Goal: Transaction & Acquisition: Purchase product/service

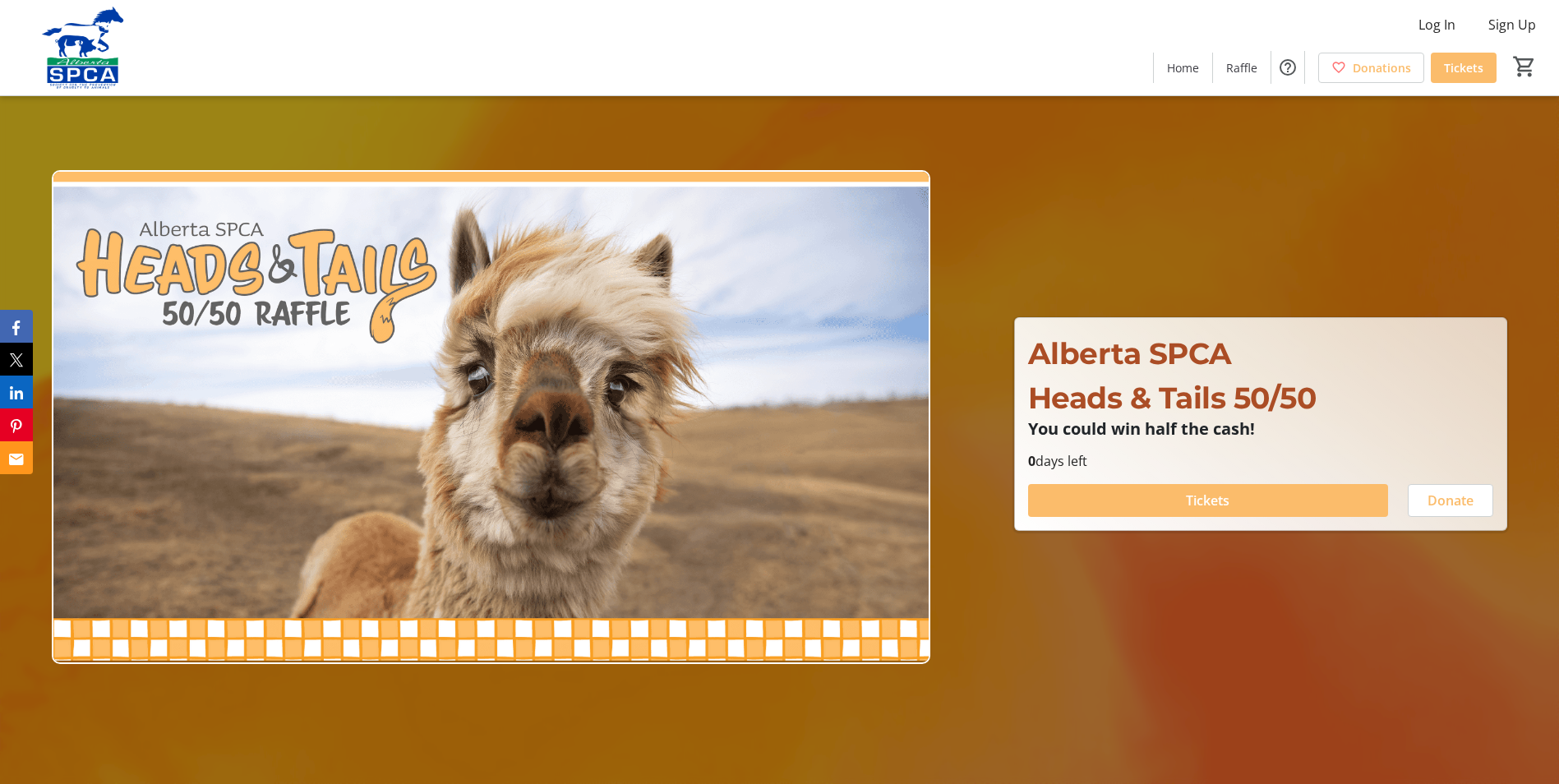
click at [1273, 507] on span at bounding box center [1208, 501] width 360 height 40
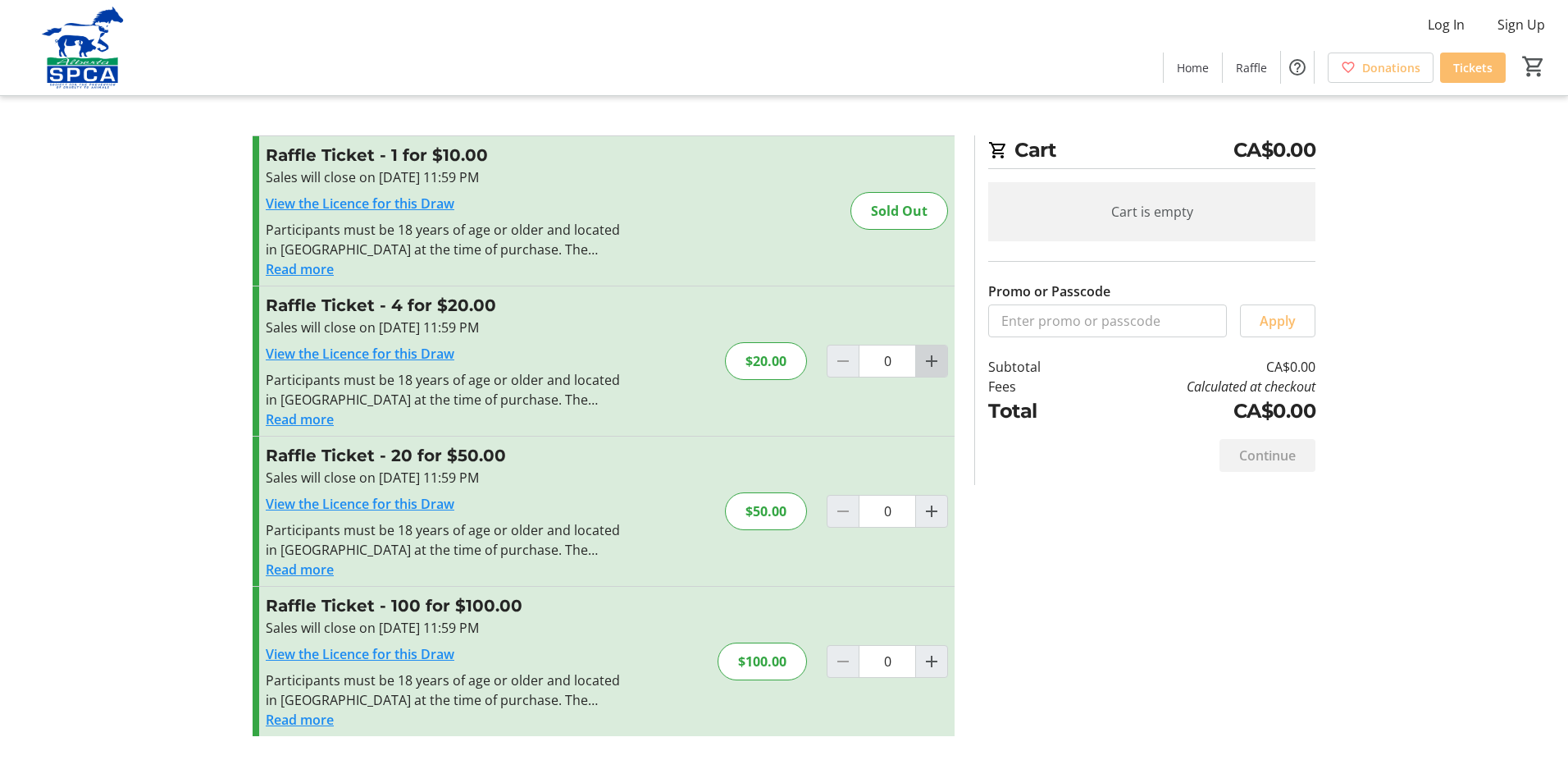
click at [927, 364] on mat-icon "Increment by one" at bounding box center [932, 361] width 20 height 20
type input "1"
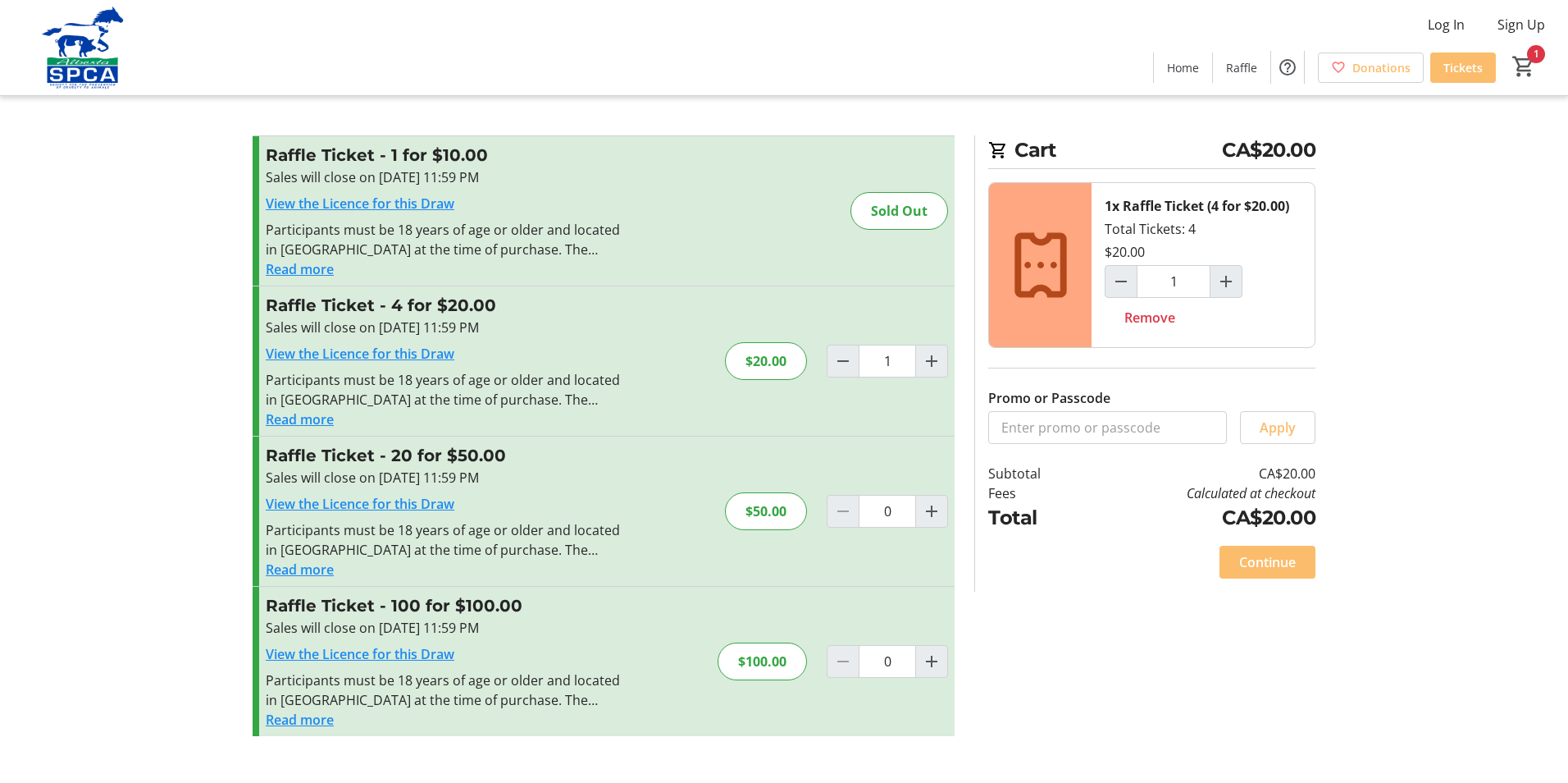
click at [1235, 556] on span at bounding box center [1267, 562] width 96 height 40
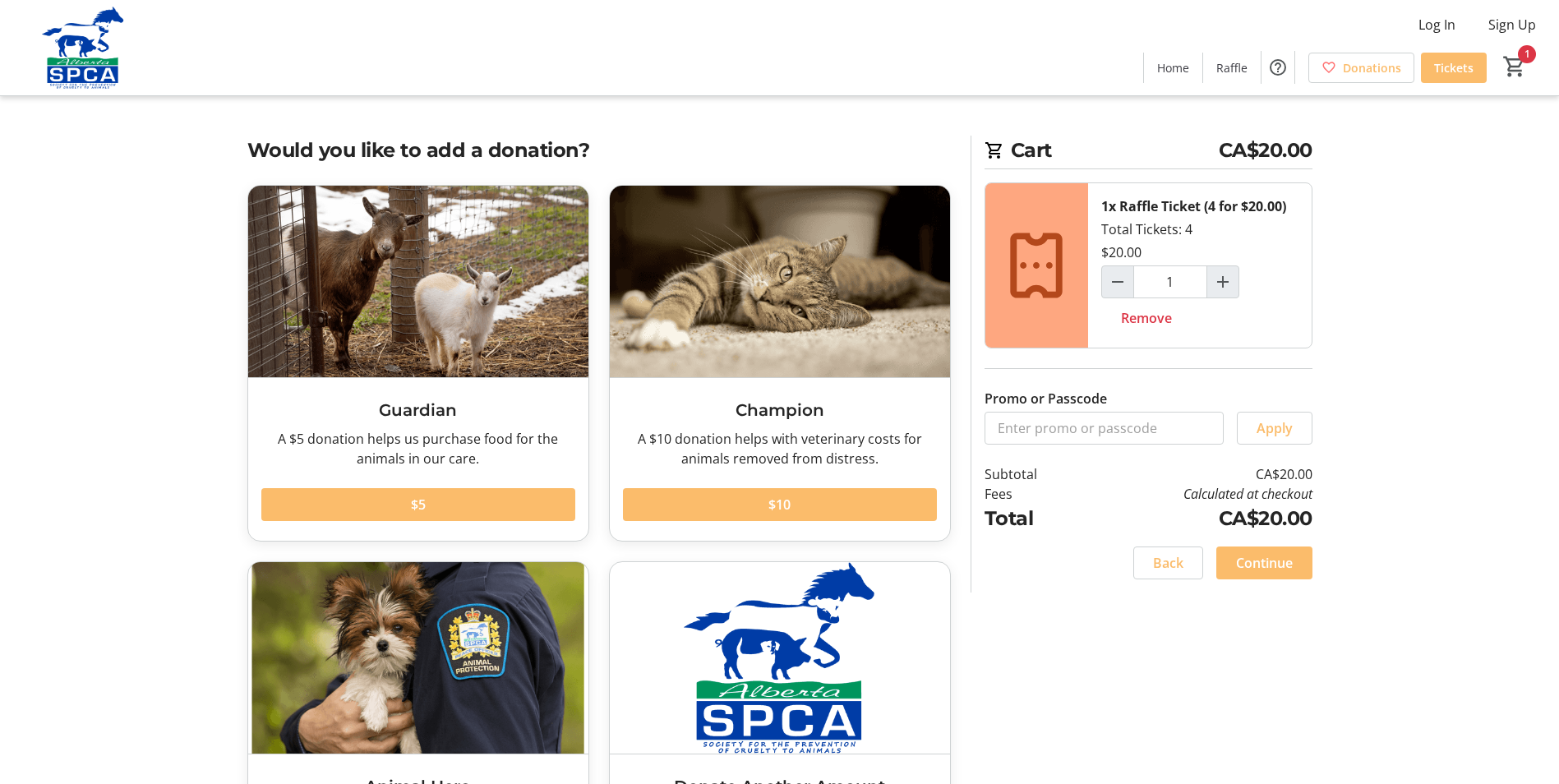
click at [1238, 557] on span "Continue" at bounding box center [1264, 563] width 57 height 20
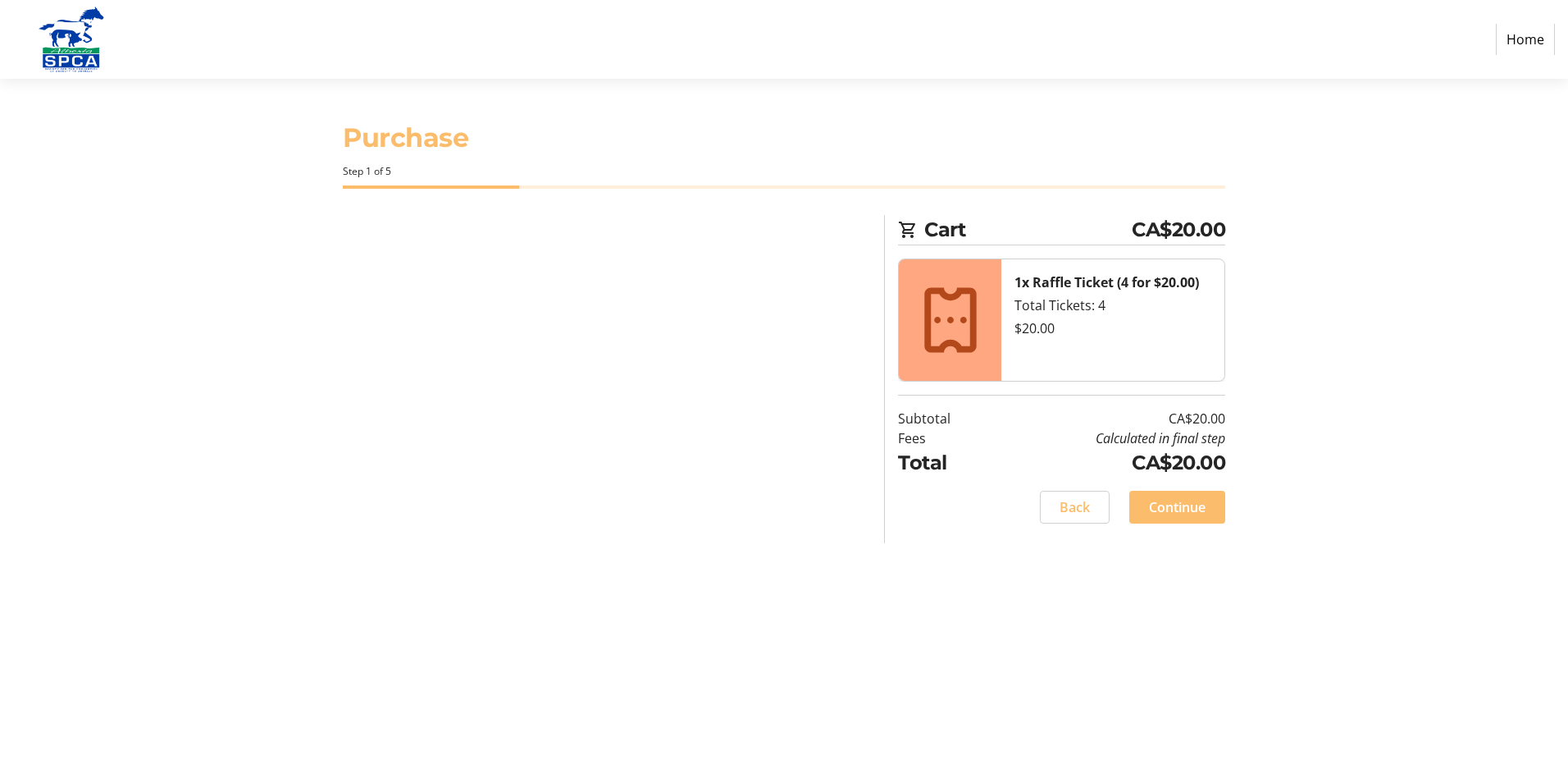
select select "CA"
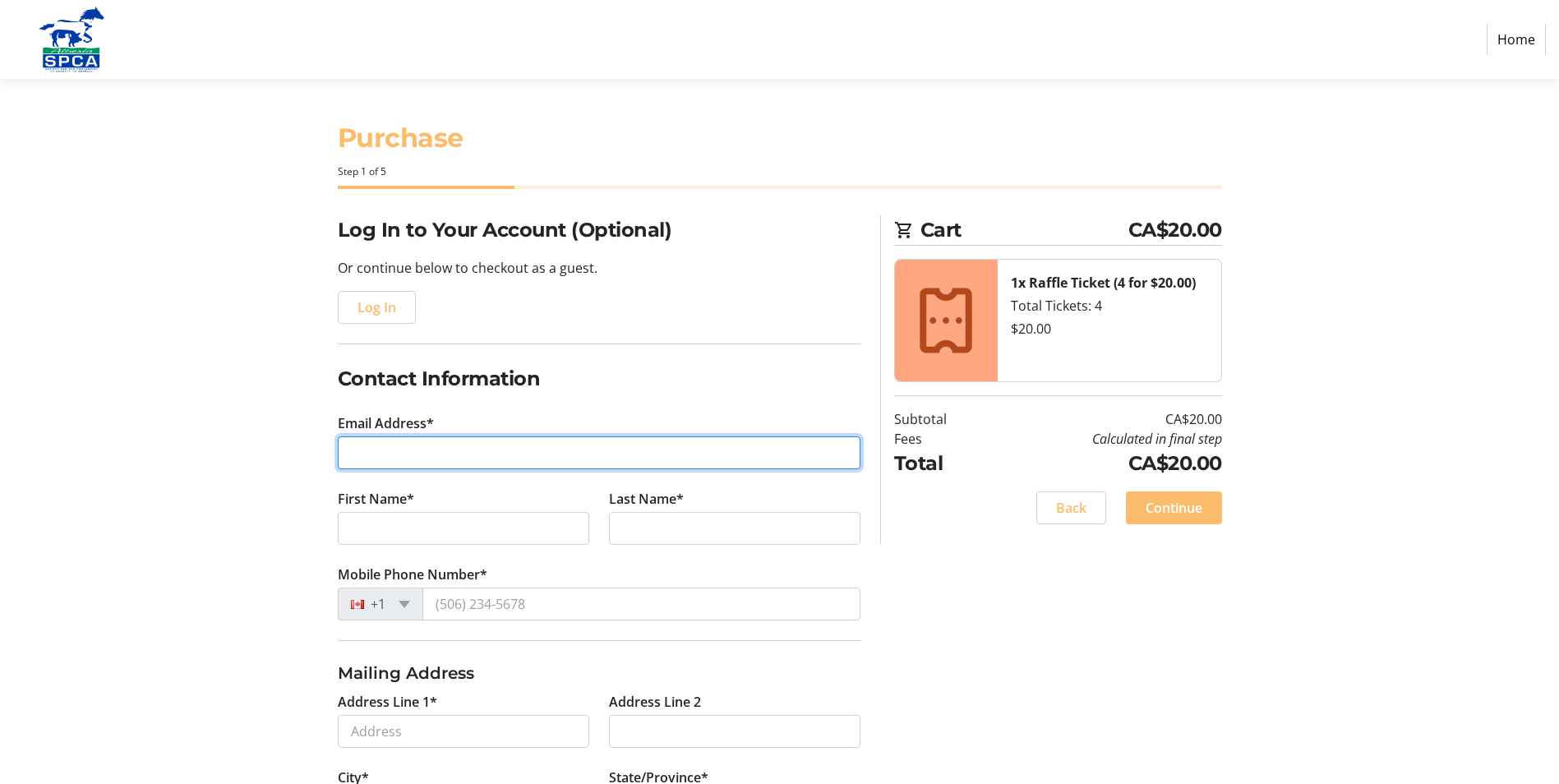
drag, startPoint x: 398, startPoint y: 449, endPoint x: 381, endPoint y: 452, distance: 17.3
click at [381, 452] on input "Email Address*" at bounding box center [599, 452] width 523 height 33
type input "[PERSON_NAME][EMAIL_ADDRESS][DOMAIN_NAME]"
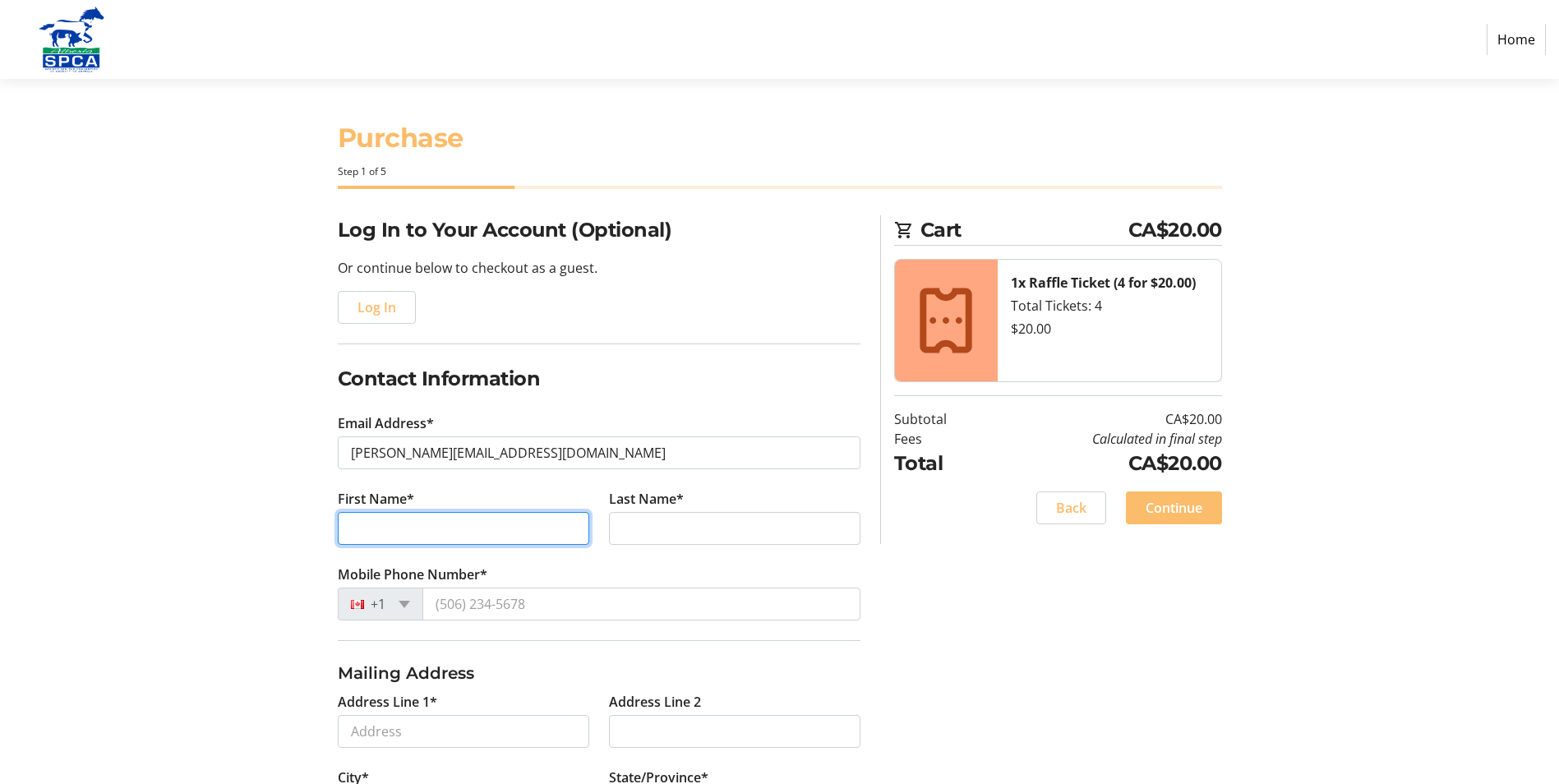
click at [383, 530] on input "First Name*" at bounding box center [464, 528] width 252 height 33
type input "[PERSON_NAME]"
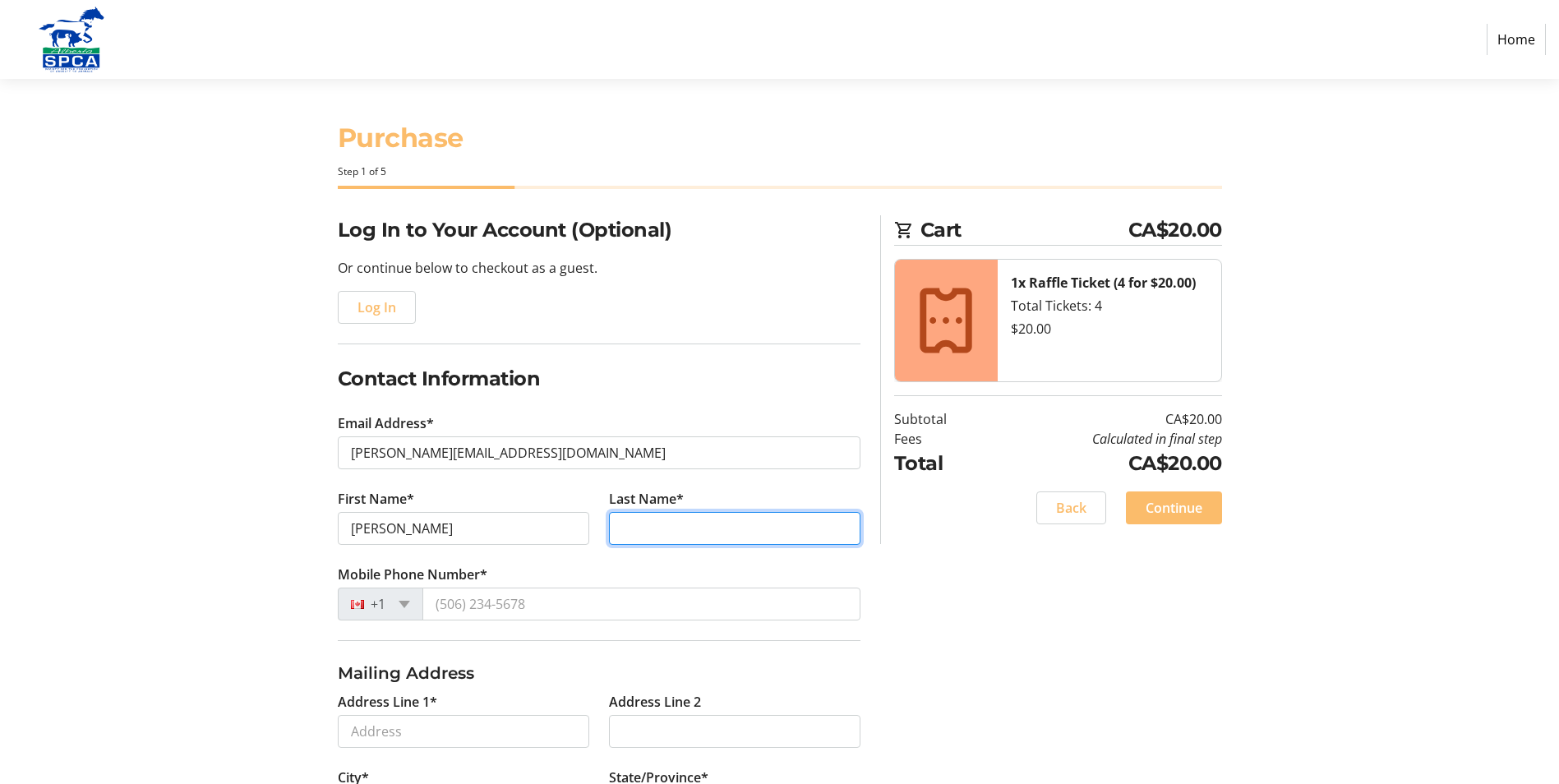
click at [648, 534] on input "Last Name*" at bounding box center [735, 528] width 252 height 33
type input "Inch"
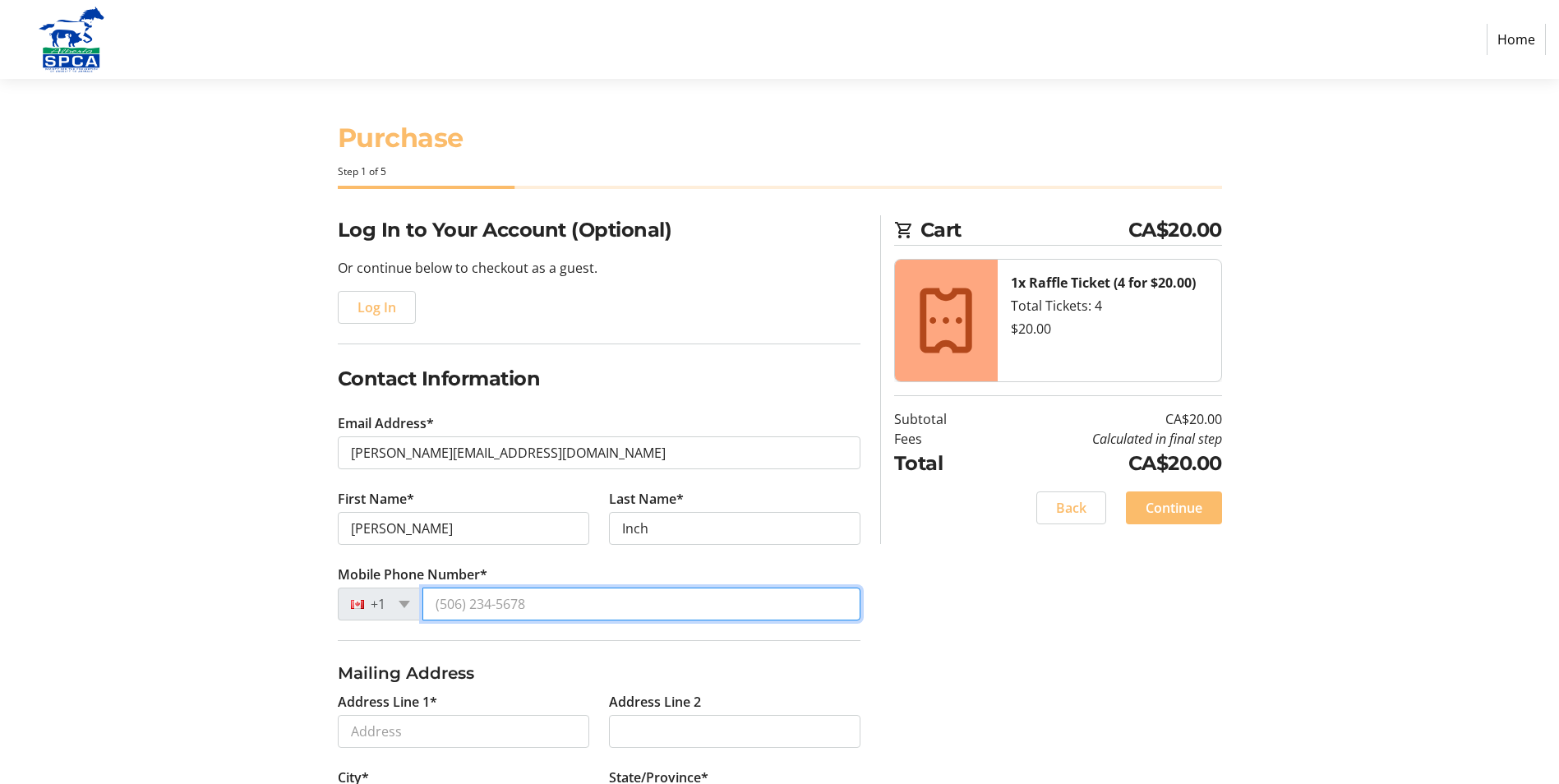
click at [589, 610] on input "Mobile Phone Number*" at bounding box center [641, 603] width 438 height 33
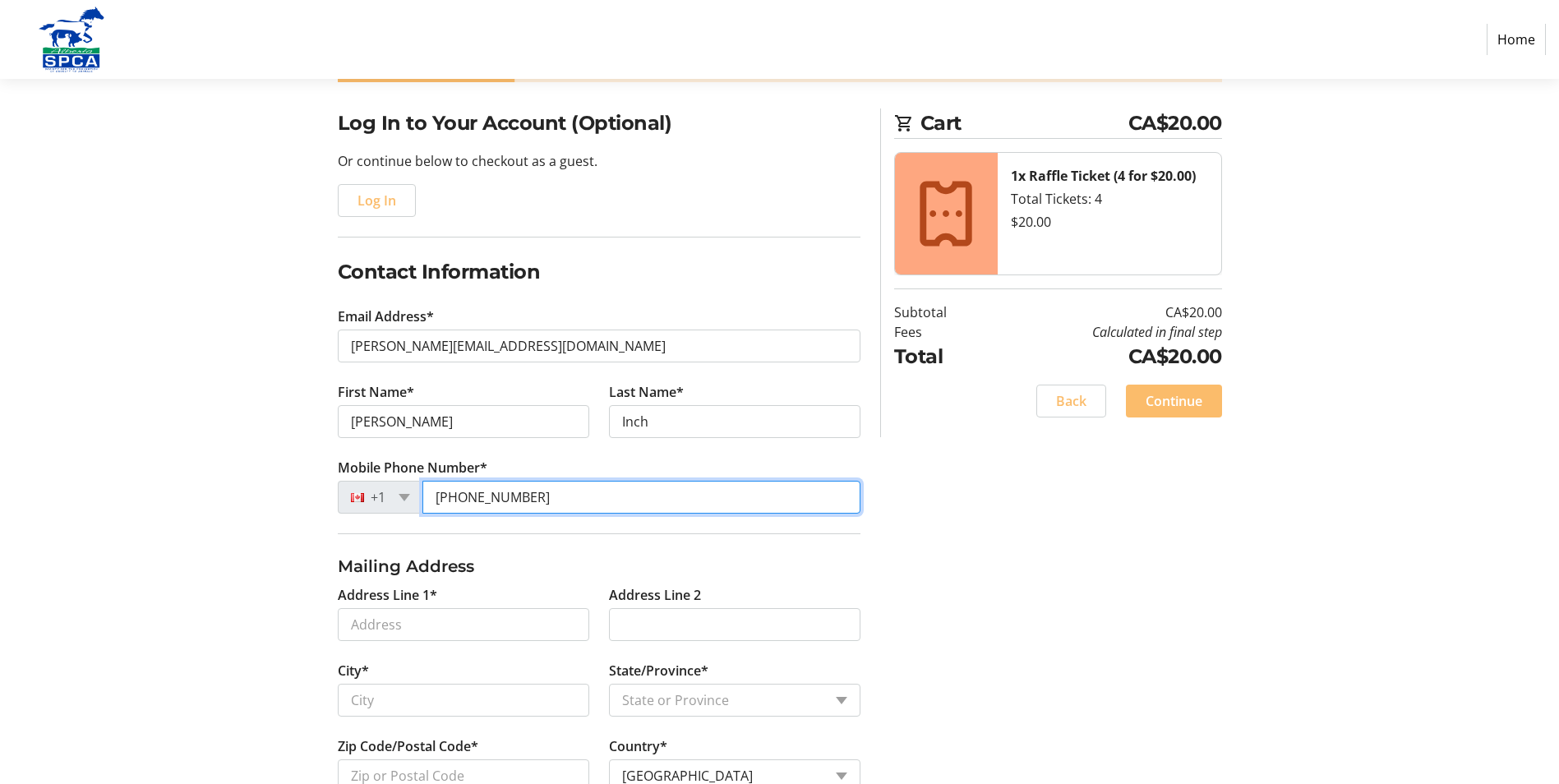
scroll to position [108, 0]
type input "[PHONE_NUMBER]"
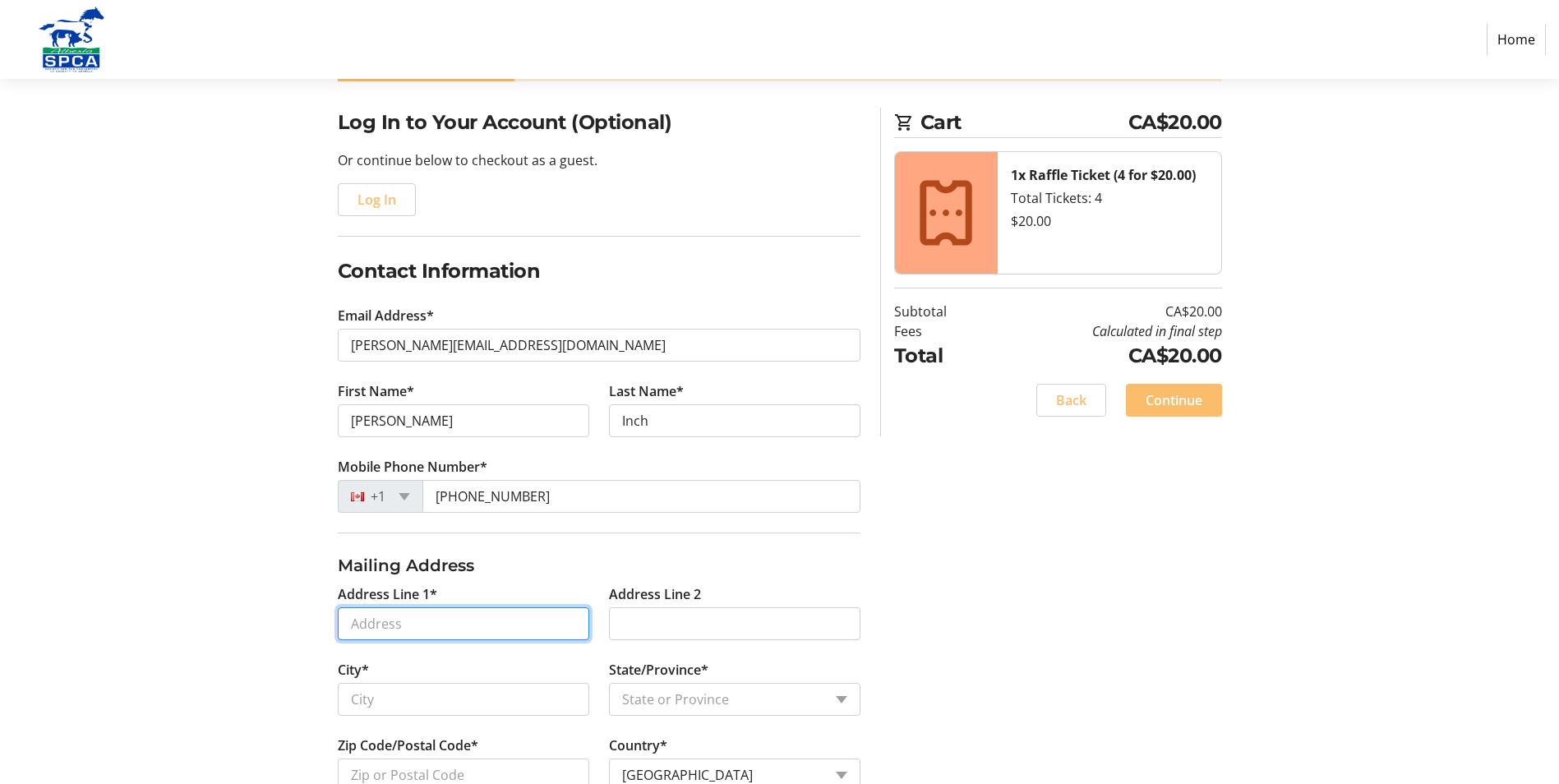
click at [519, 613] on input "Address Line 1*" at bounding box center [464, 623] width 252 height 33
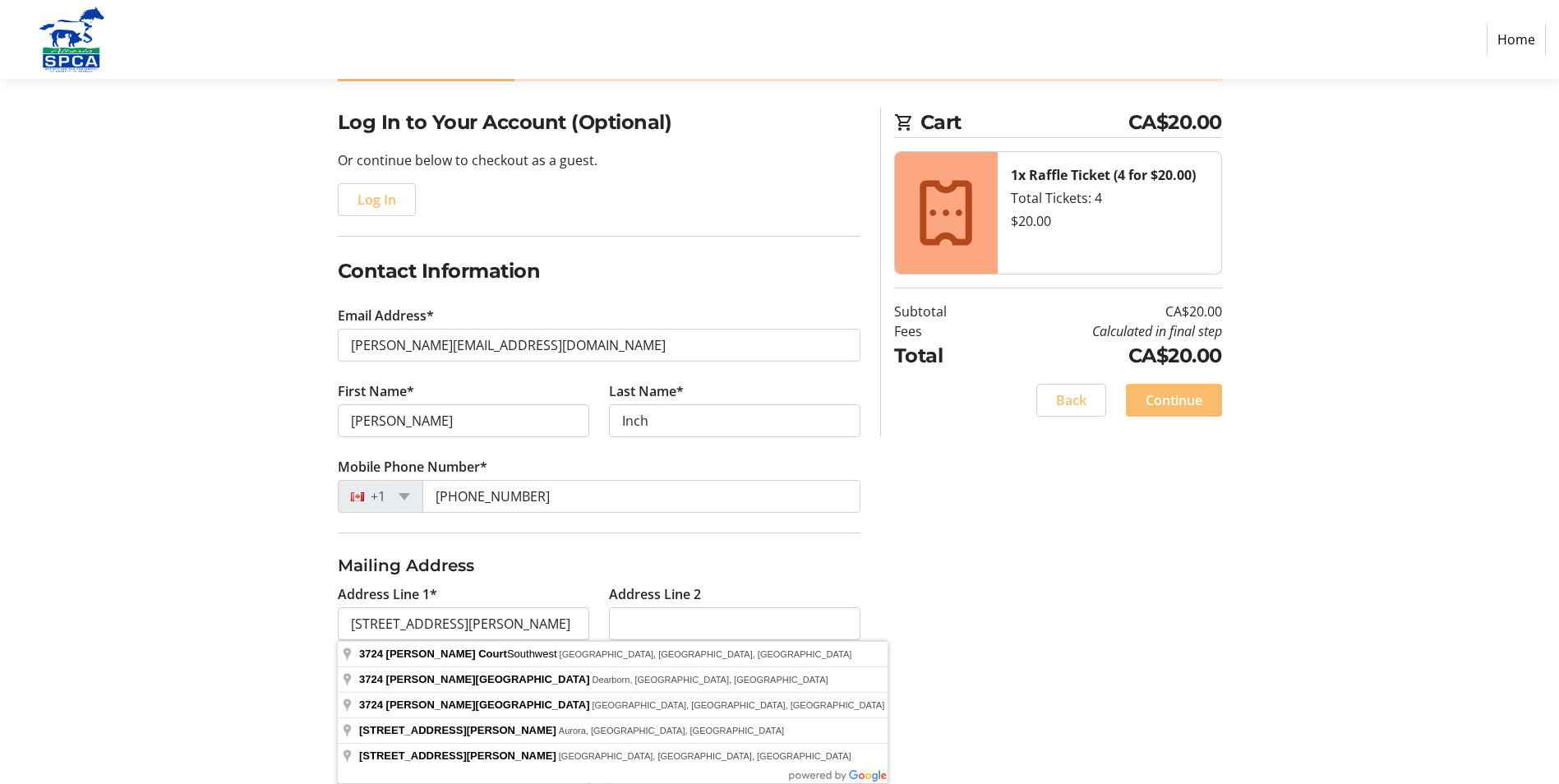
type input "[STREET_ADDRESS][PERSON_NAME]"
type input "[GEOGRAPHIC_DATA]"
select select "AB"
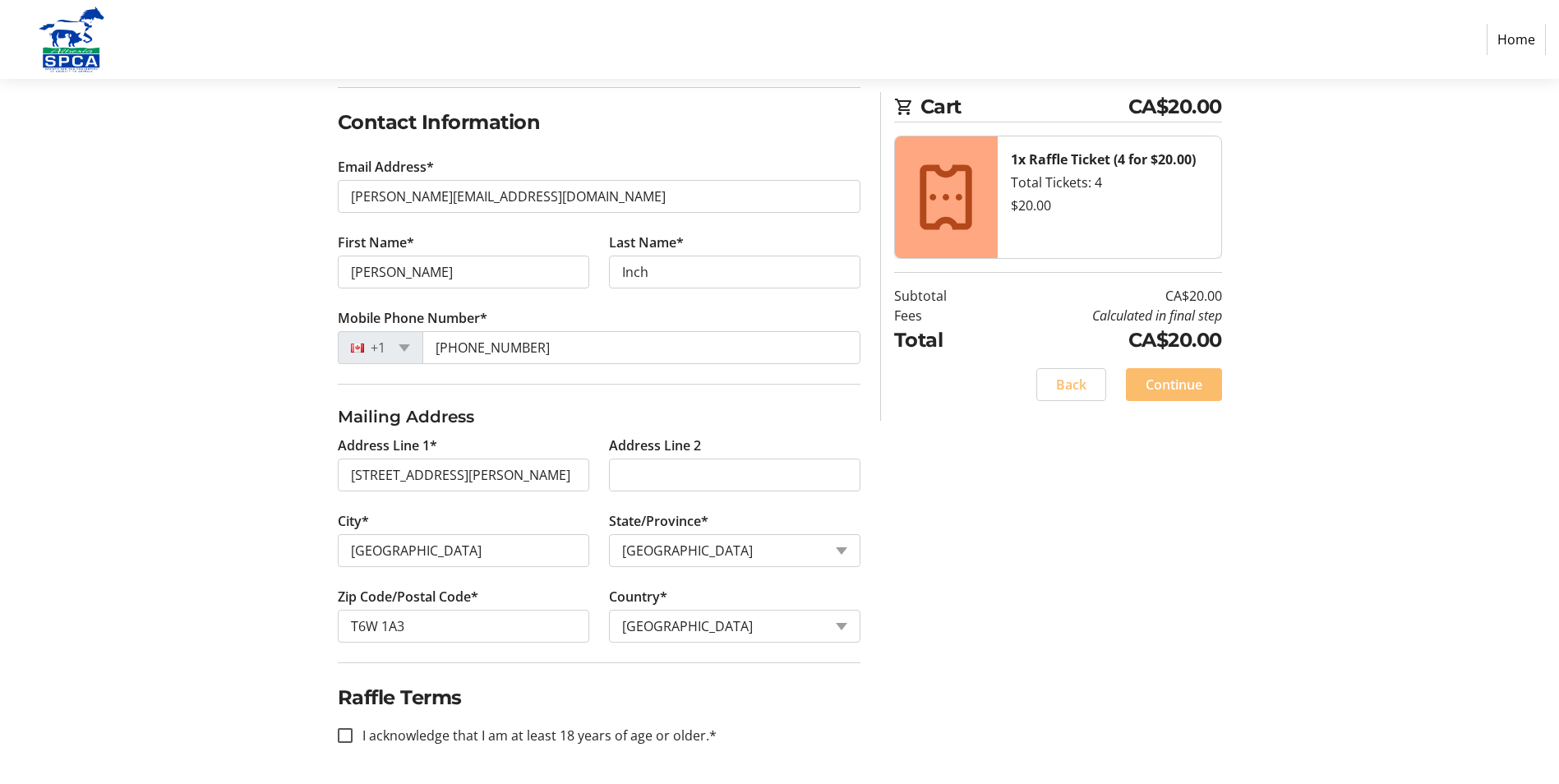
scroll to position [257, 0]
click at [437, 636] on input "T6W 1A3" at bounding box center [464, 625] width 252 height 33
type input "T6W 3A8"
click at [344, 736] on input "I acknowledge that I am at least 18 years of age or older.*" at bounding box center [345, 735] width 14 height 14
checkbox input "true"
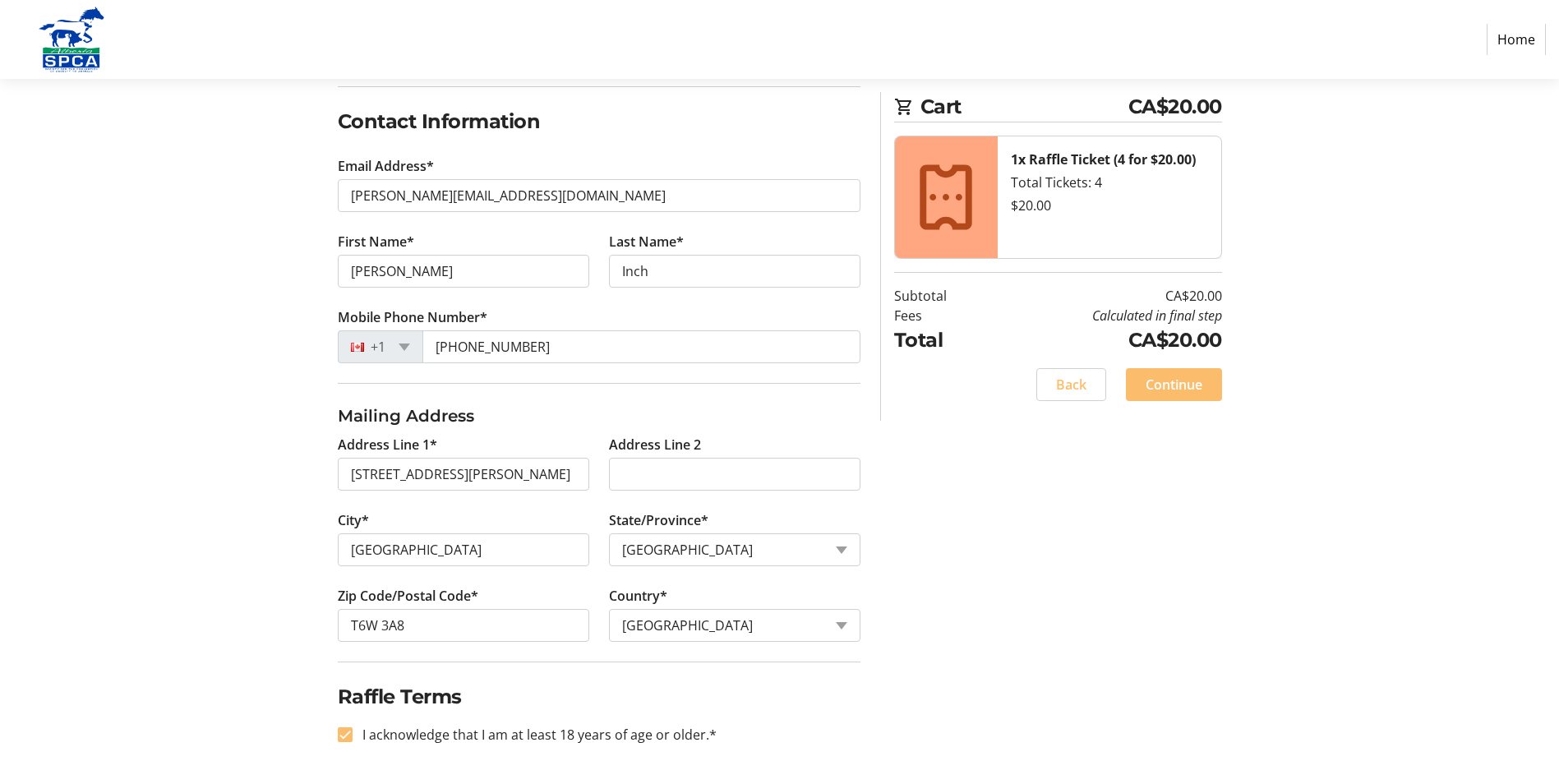
click at [1150, 388] on span "Continue" at bounding box center [1174, 385] width 57 height 20
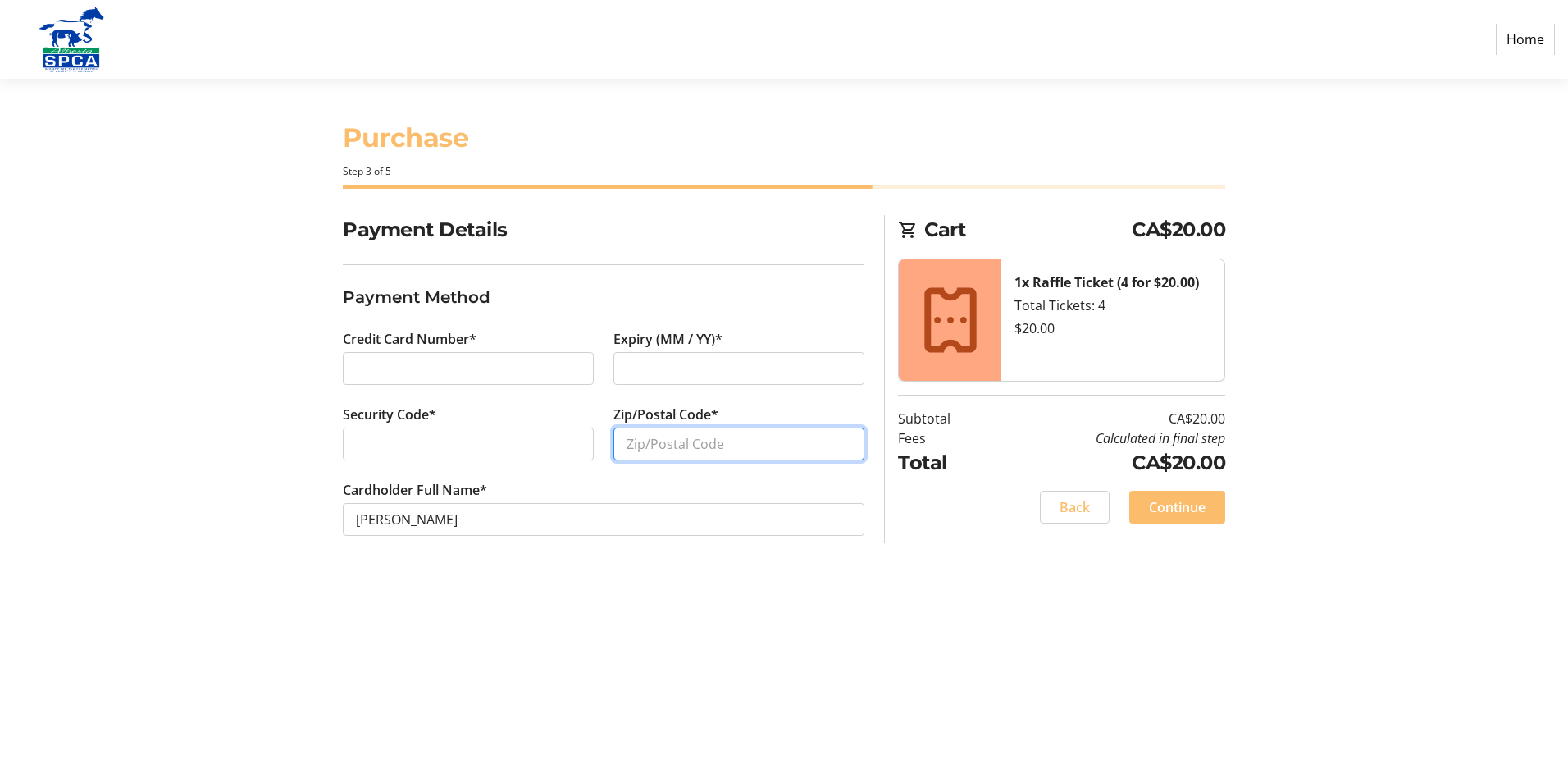
click at [639, 443] on input "Zip/Postal Code*" at bounding box center [739, 444] width 251 height 33
type input "T6W3A8"
click at [1169, 501] on span "Continue" at bounding box center [1177, 507] width 57 height 20
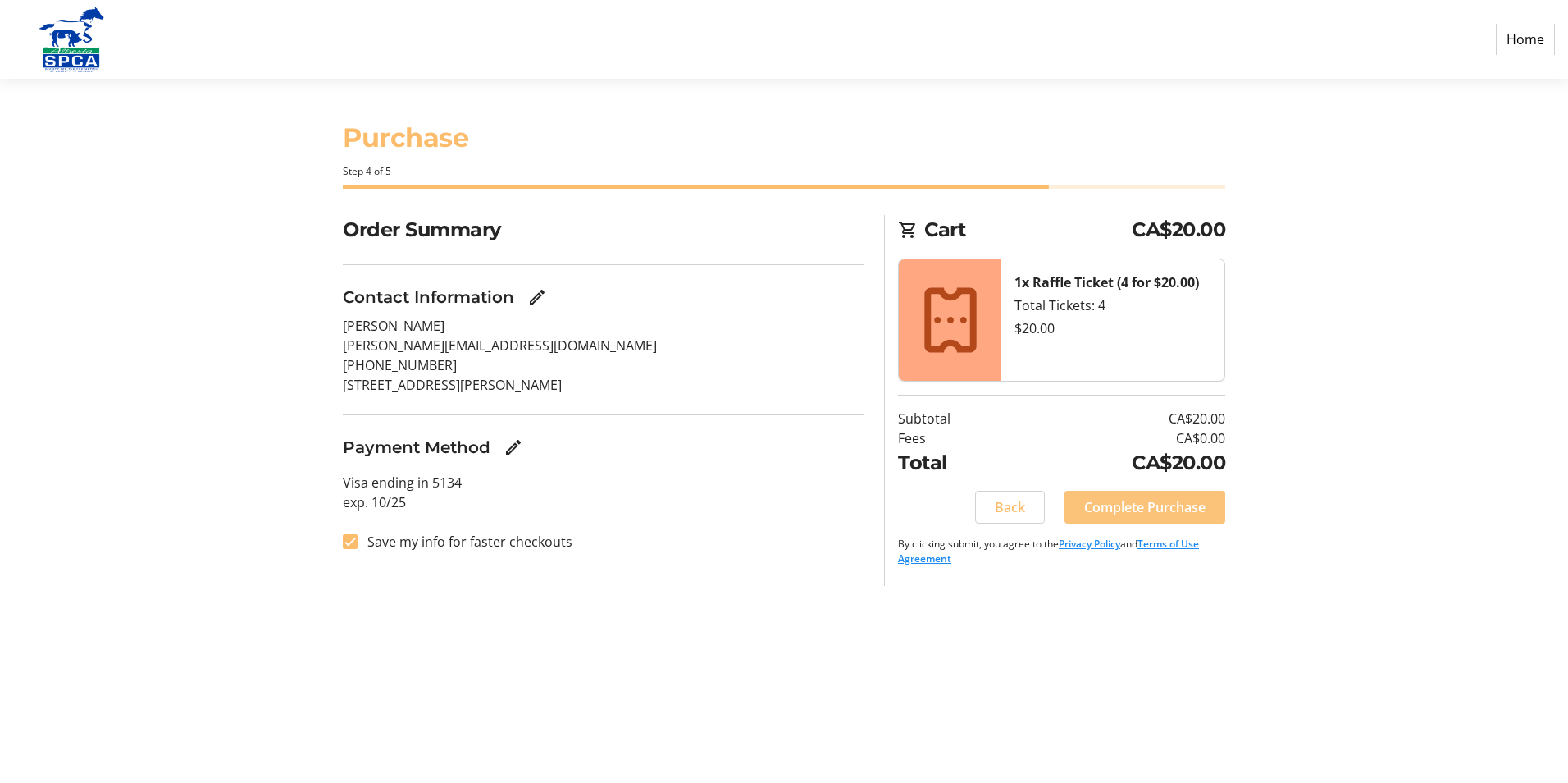
click at [1169, 501] on span "Complete Purchase" at bounding box center [1144, 507] width 121 height 20
